Goal: Task Accomplishment & Management: Manage account settings

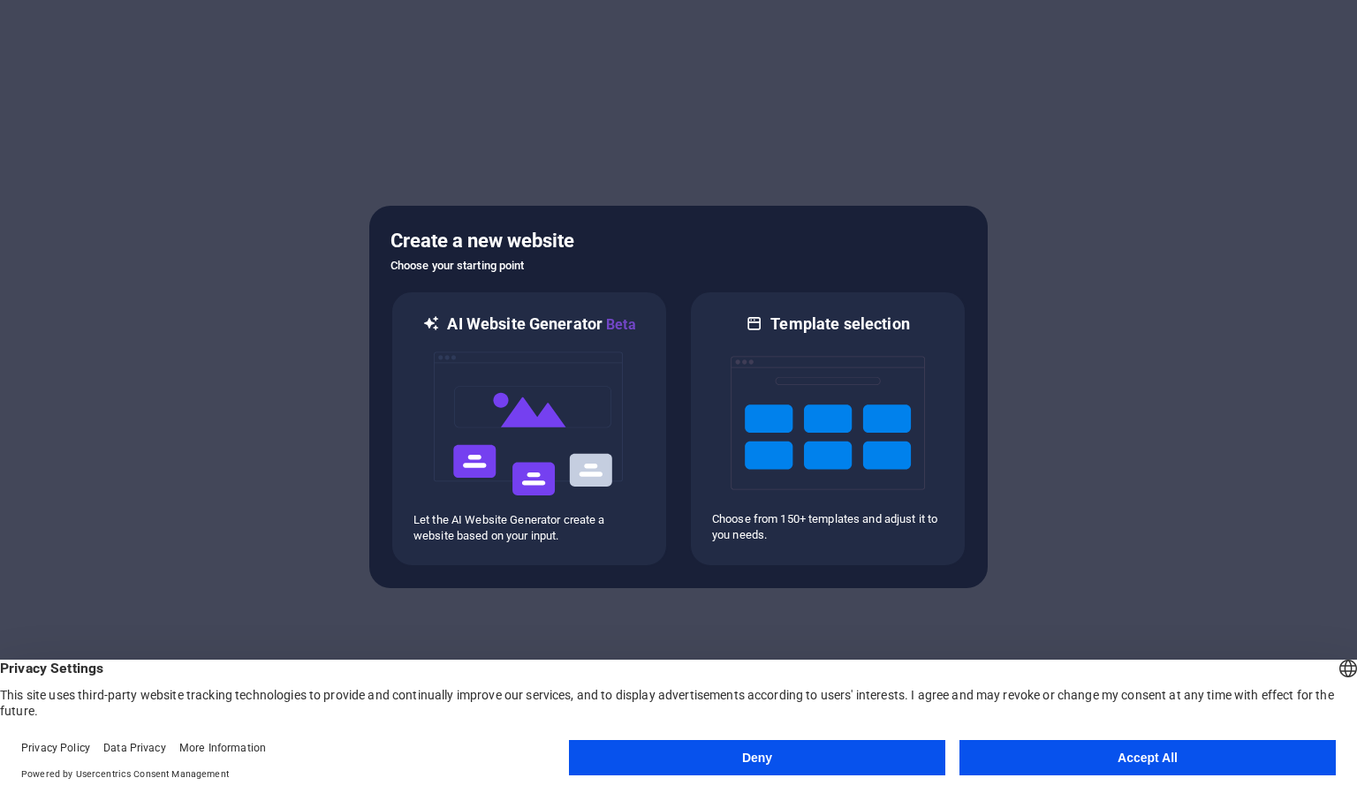
click at [1128, 762] on button "Accept All" at bounding box center [1148, 757] width 376 height 35
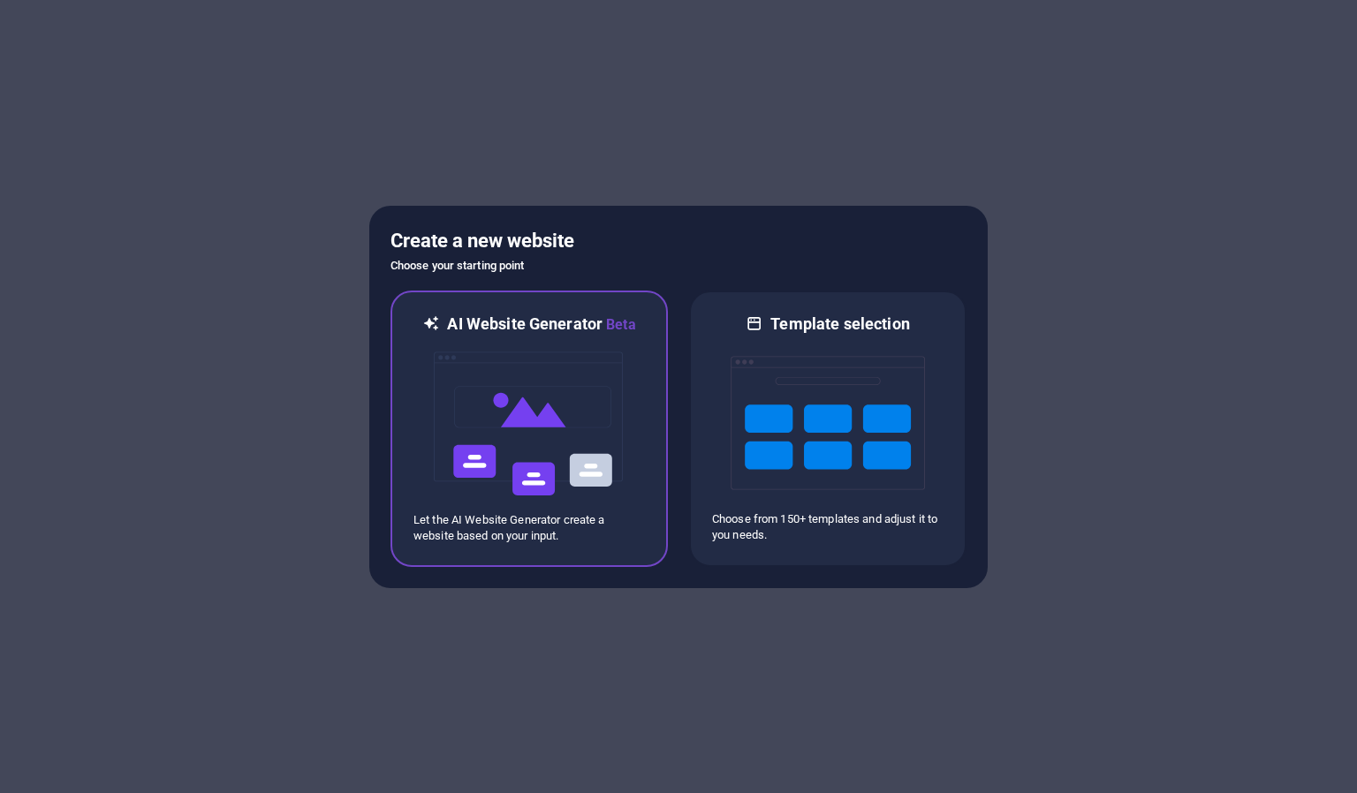
click at [512, 384] on img at bounding box center [529, 424] width 194 height 177
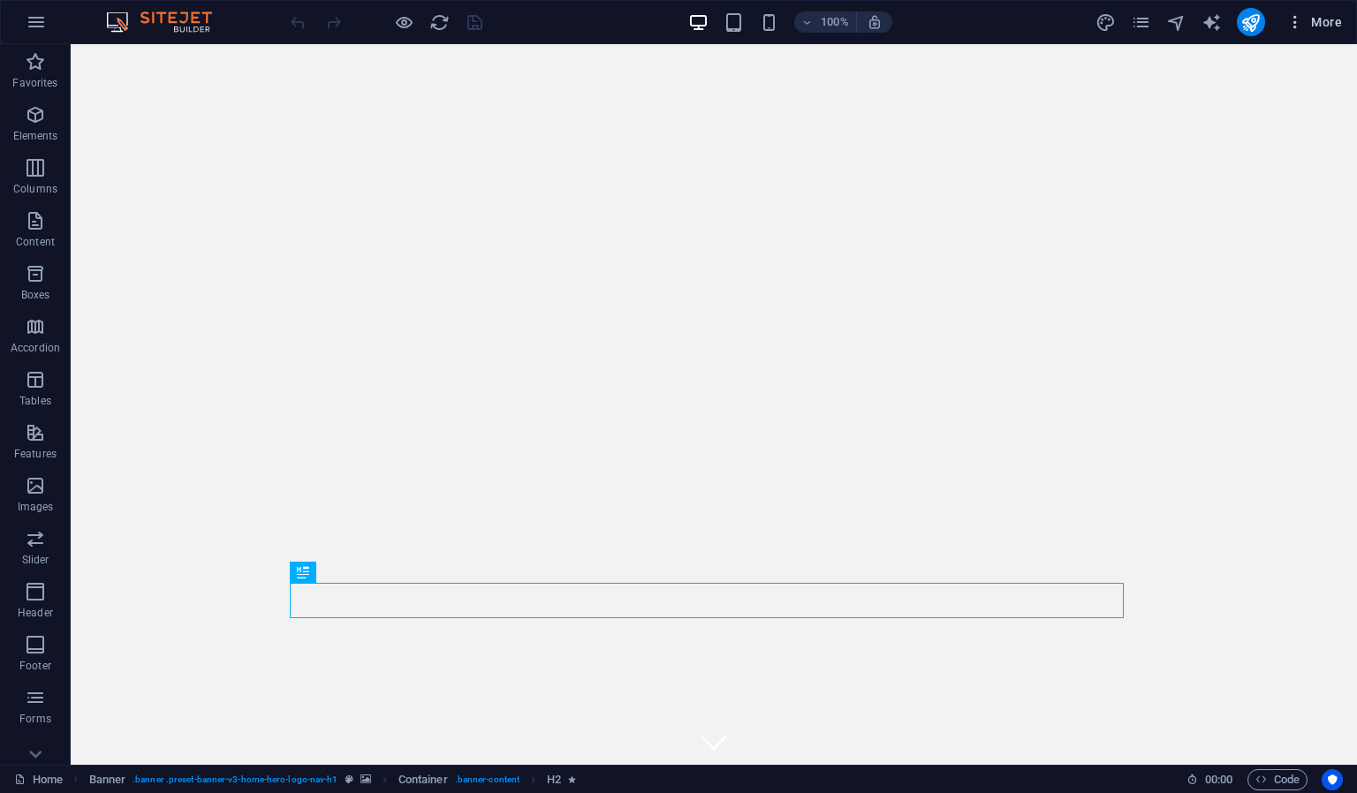
click at [1295, 25] on icon "button" at bounding box center [1296, 22] width 18 height 18
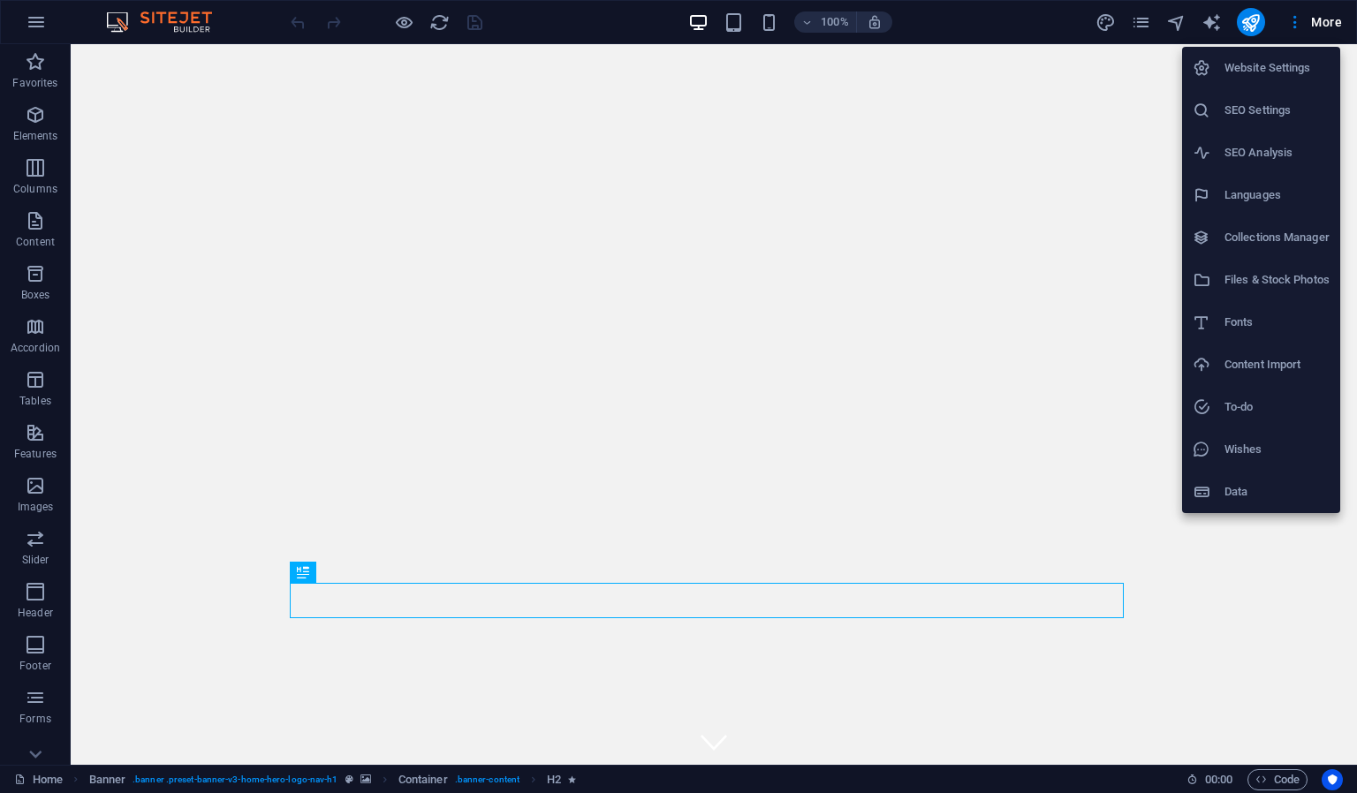
click at [1250, 21] on div at bounding box center [678, 396] width 1357 height 793
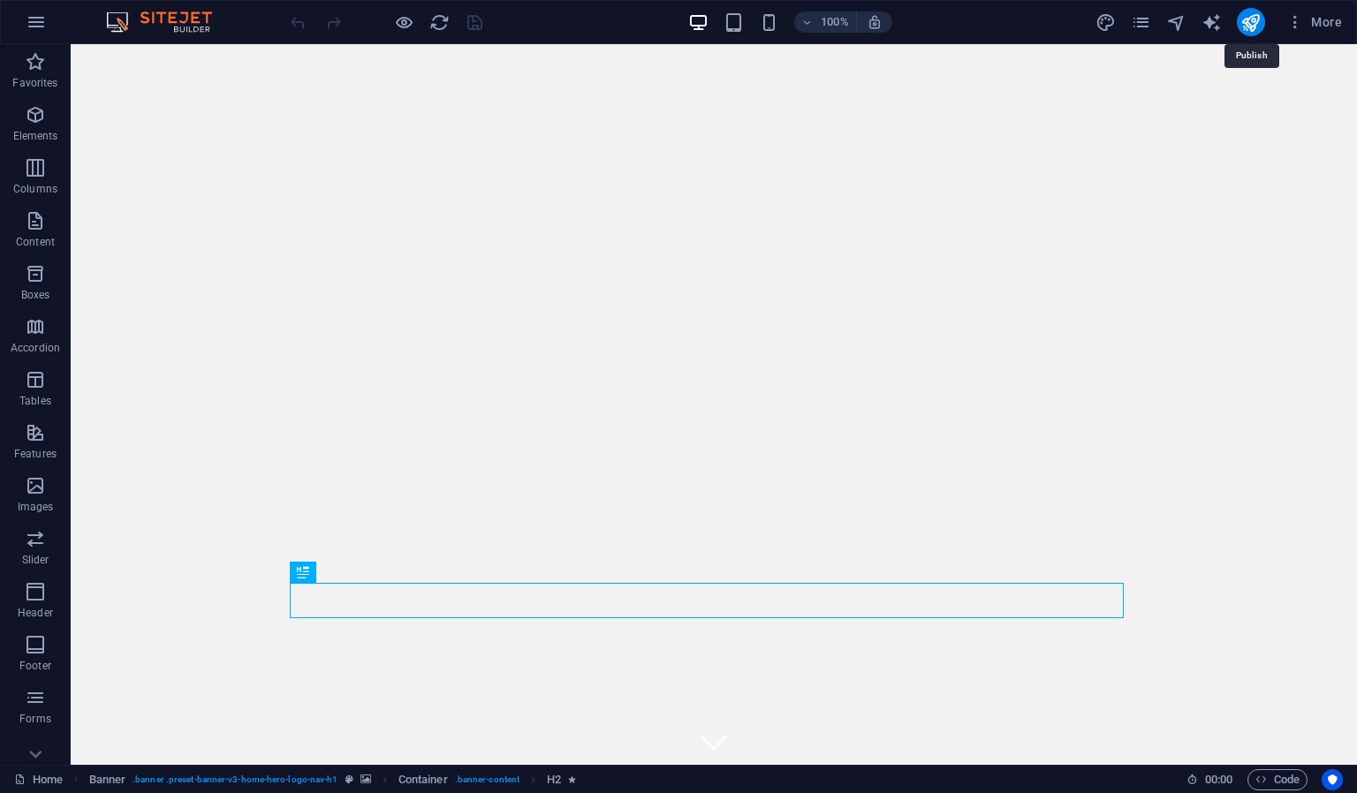
click at [1250, 21] on icon "publish" at bounding box center [1251, 22] width 20 height 20
